Goal: Task Accomplishment & Management: Manage account settings

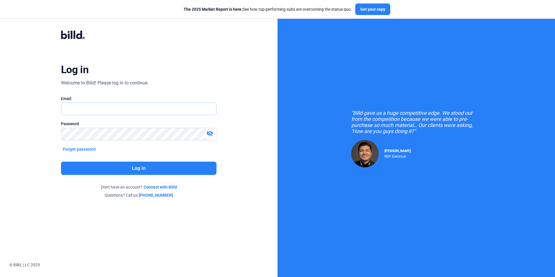
type input "[EMAIL_ADDRESS][DOMAIN_NAME]"
click at [138, 170] on button "Log in" at bounding box center [138, 168] width 155 height 13
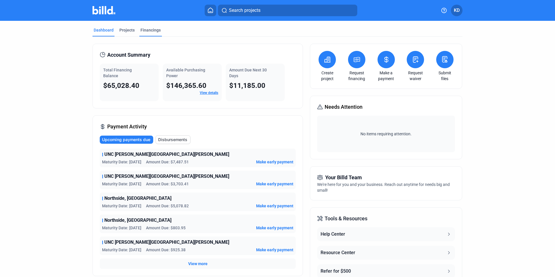
click at [157, 29] on div "Financings" at bounding box center [150, 30] width 20 height 6
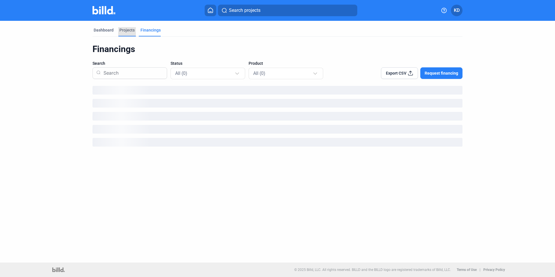
click at [125, 30] on div "Projects" at bounding box center [126, 30] width 15 height 6
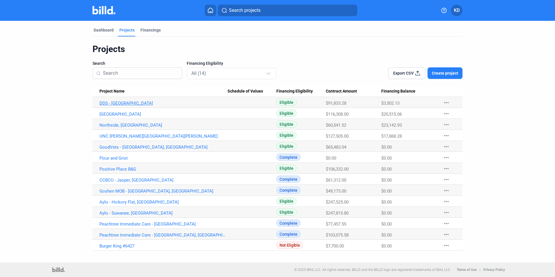
click at [117, 103] on link "DDS - [GEOGRAPHIC_DATA]" at bounding box center [163, 103] width 128 height 5
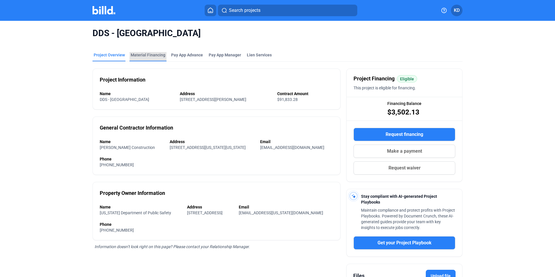
click at [147, 54] on div "Material Financing" at bounding box center [148, 55] width 35 height 6
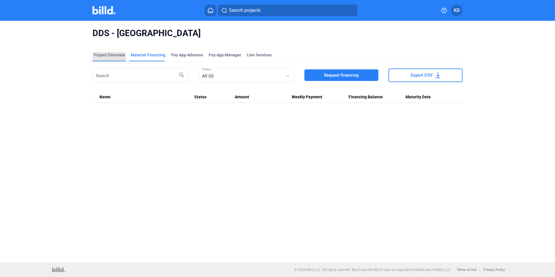
click at [116, 56] on div "Project Overview" at bounding box center [109, 55] width 31 height 6
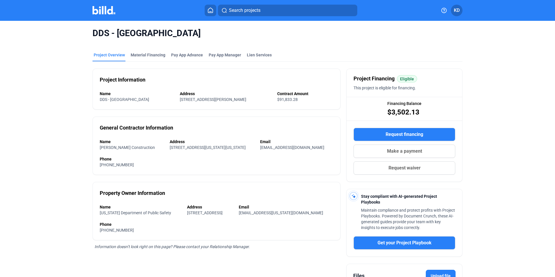
click at [214, 10] on home-icon at bounding box center [210, 10] width 7 height 5
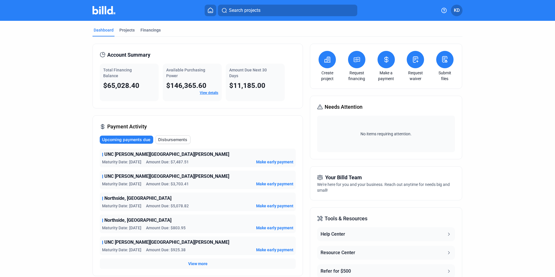
click at [494, 108] on dashboard "Dashboard Projects Financings Account Summary Total Financing Balance $65,028.4…" at bounding box center [277, 198] width 499 height 354
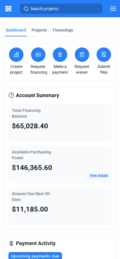
click at [36, 31] on div "Projects" at bounding box center [38, 30] width 15 height 6
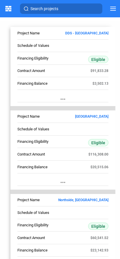
scroll to position [118, 0]
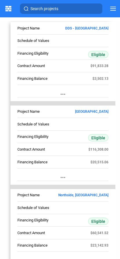
click at [89, 112] on link "[GEOGRAPHIC_DATA]" at bounding box center [76, 111] width 64 height 4
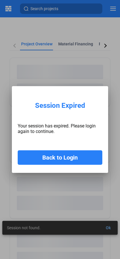
click at [74, 157] on button "Back to Login" at bounding box center [60, 157] width 84 height 14
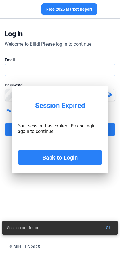
type input "[EMAIL_ADDRESS][DOMAIN_NAME]"
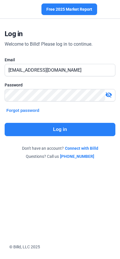
click at [63, 131] on button "Log in" at bounding box center [60, 129] width 110 height 13
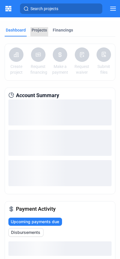
click at [41, 30] on div "Projects" at bounding box center [38, 30] width 15 height 6
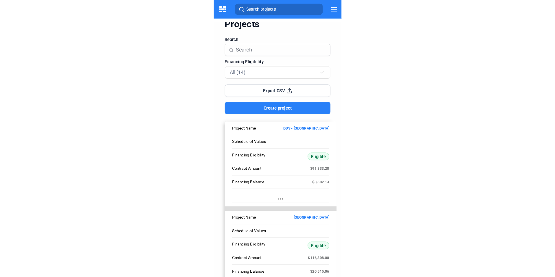
scroll to position [99, 0]
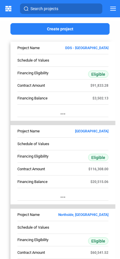
click at [92, 131] on link "[GEOGRAPHIC_DATA]" at bounding box center [76, 131] width 64 height 4
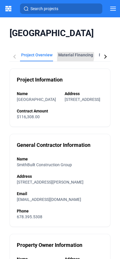
click at [72, 55] on div "Material Financing" at bounding box center [75, 55] width 35 height 6
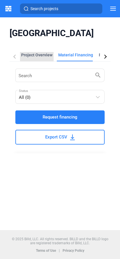
click at [40, 56] on div "Project Overview" at bounding box center [36, 55] width 31 height 6
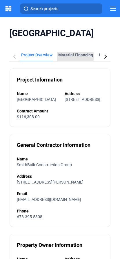
click at [73, 57] on div "Material Financing" at bounding box center [75, 55] width 35 height 6
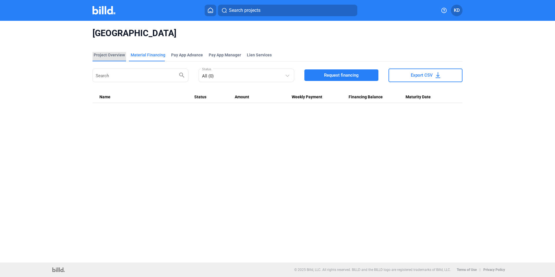
click at [112, 55] on div "Project Overview" at bounding box center [109, 55] width 31 height 6
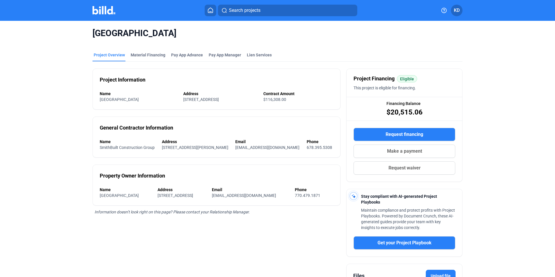
click at [208, 12] on icon at bounding box center [210, 10] width 6 height 5
click at [208, 14] on button at bounding box center [211, 11] width 12 height 12
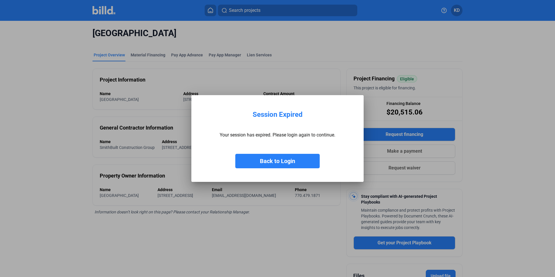
click at [283, 163] on button "Back to Login" at bounding box center [277, 161] width 84 height 14
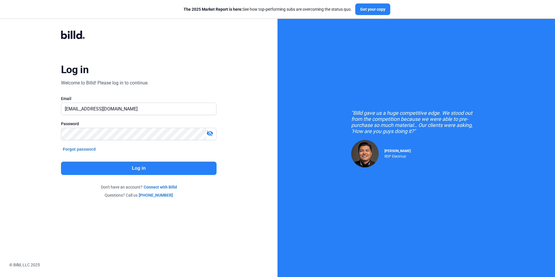
click at [139, 169] on button "Log in" at bounding box center [138, 168] width 155 height 13
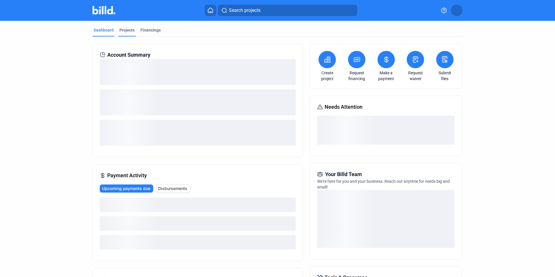
click at [121, 29] on div "Projects" at bounding box center [126, 30] width 15 height 6
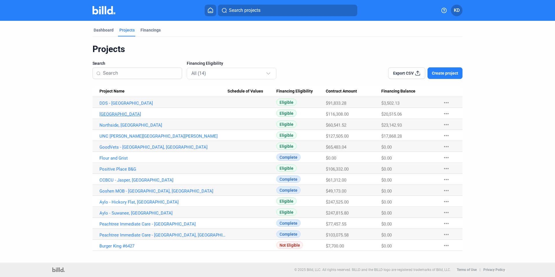
click at [138, 115] on link "[GEOGRAPHIC_DATA]" at bounding box center [163, 114] width 128 height 5
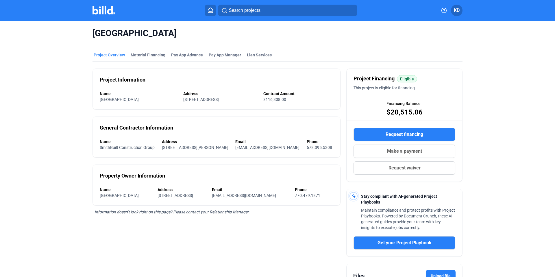
click at [153, 54] on div "Material Financing" at bounding box center [148, 55] width 35 height 6
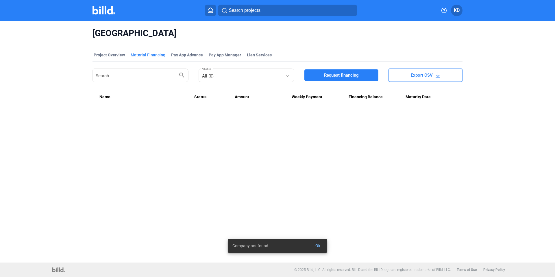
click at [319, 246] on span "Ok" at bounding box center [317, 245] width 5 height 5
